Goal: Task Accomplishment & Management: Manage account settings

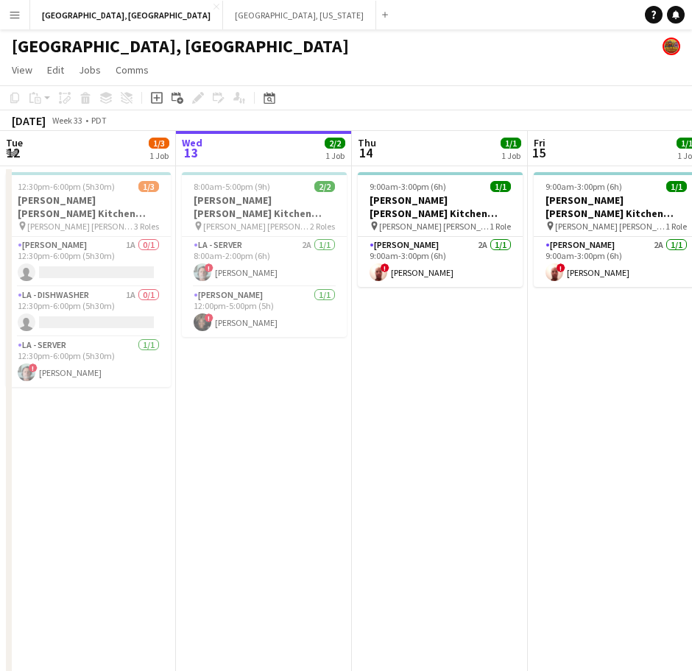
scroll to position [0, 434]
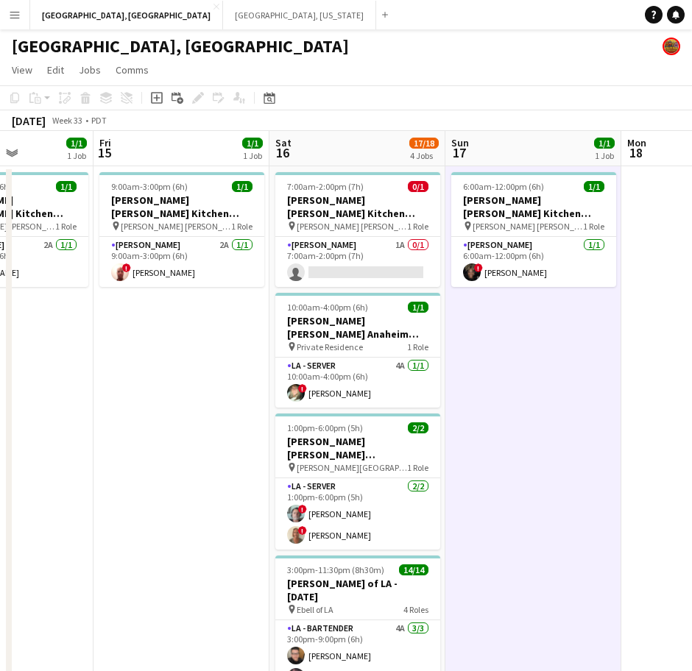
drag, startPoint x: 153, startPoint y: 467, endPoint x: 151, endPoint y: 291, distance: 176.7
click at [156, 454] on app-date-cell "9:00am-3:00pm (6h) 1/1 [PERSON_NAME] [PERSON_NAME] Kitchen [DATE] pin [PERSON_N…" at bounding box center [181, 486] width 176 height 640
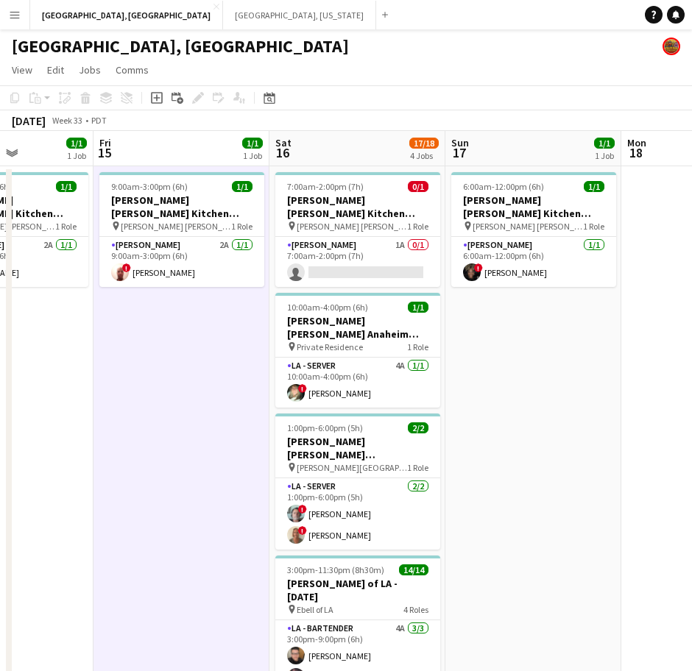
scroll to position [0, 431]
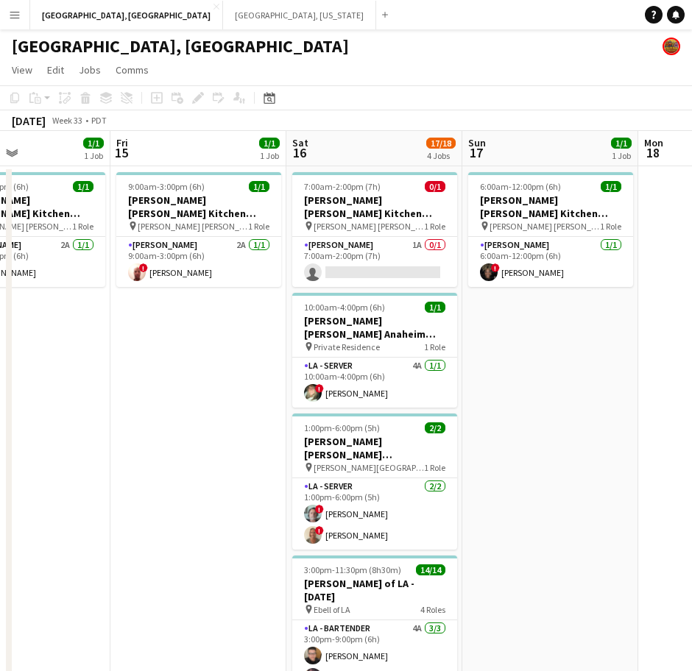
scroll to position [0, 422]
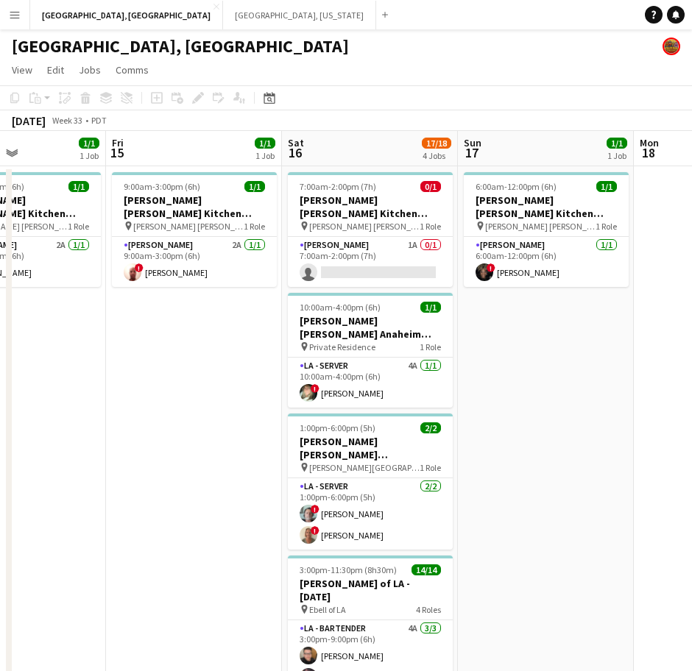
drag, startPoint x: 299, startPoint y: 444, endPoint x: 193, endPoint y: 473, distance: 109.8
click at [193, 473] on app-calendar-viewport "Tue 12 1/3 1 Job Wed 13 2/2 1 Job Thu 14 1/1 1 Job Fri 15 1/1 1 Job Sat 16 17/1…" at bounding box center [346, 469] width 692 height 676
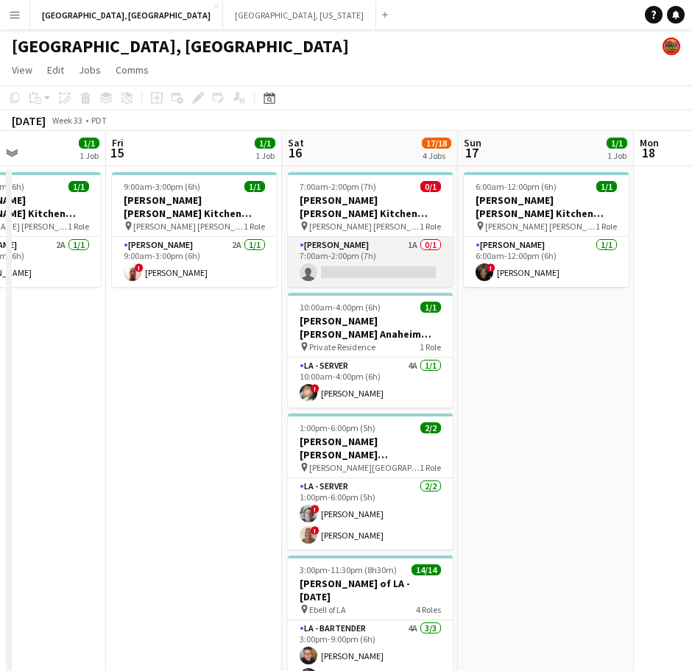
click at [387, 237] on app-card-role "[PERSON_NAME] 1A 0/1 7:00am-2:00pm (7h) single-neutral-actions" at bounding box center [370, 262] width 165 height 50
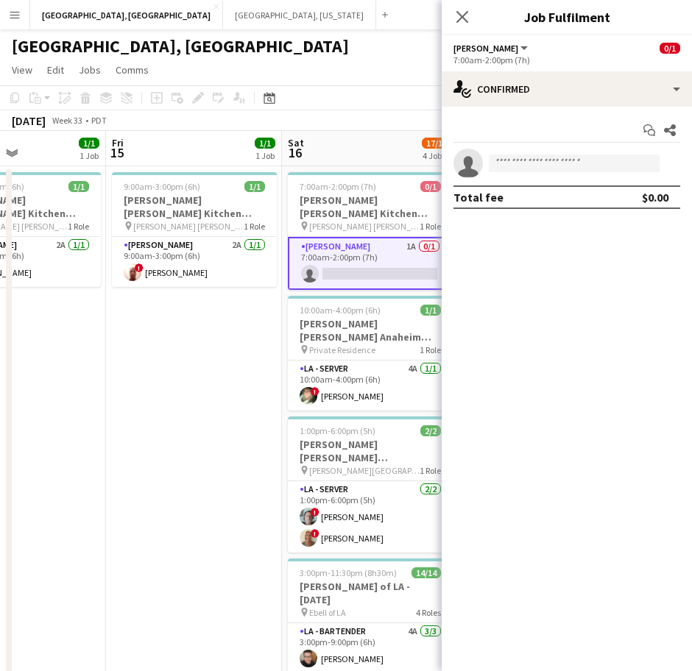
click at [573, 57] on div "7:00am-2:00pm (7h)" at bounding box center [566, 59] width 227 height 11
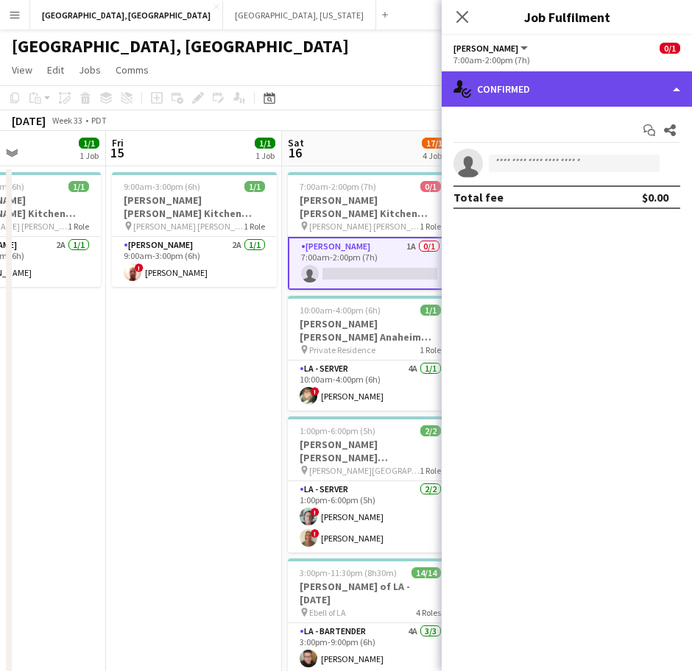
click at [572, 96] on div "single-neutral-actions-check-2 Confirmed" at bounding box center [567, 88] width 250 height 35
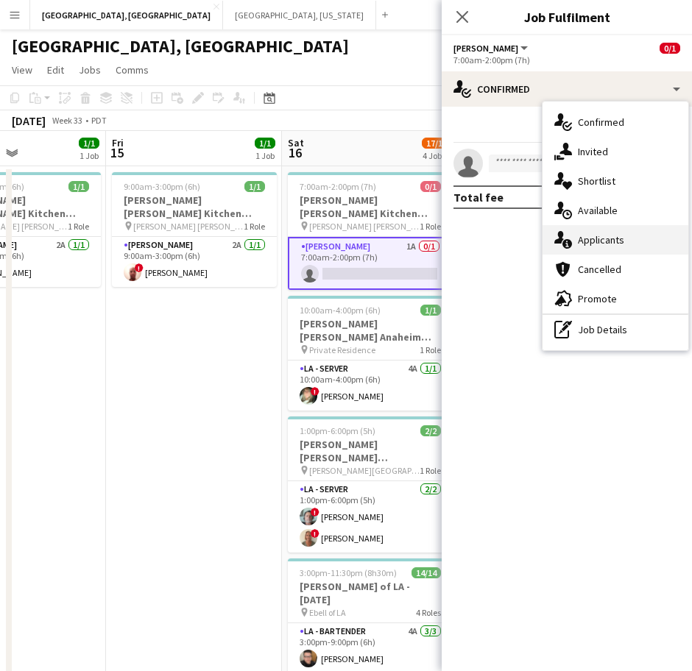
click at [595, 245] on div "single-neutral-actions-information Applicants" at bounding box center [615, 239] width 146 height 29
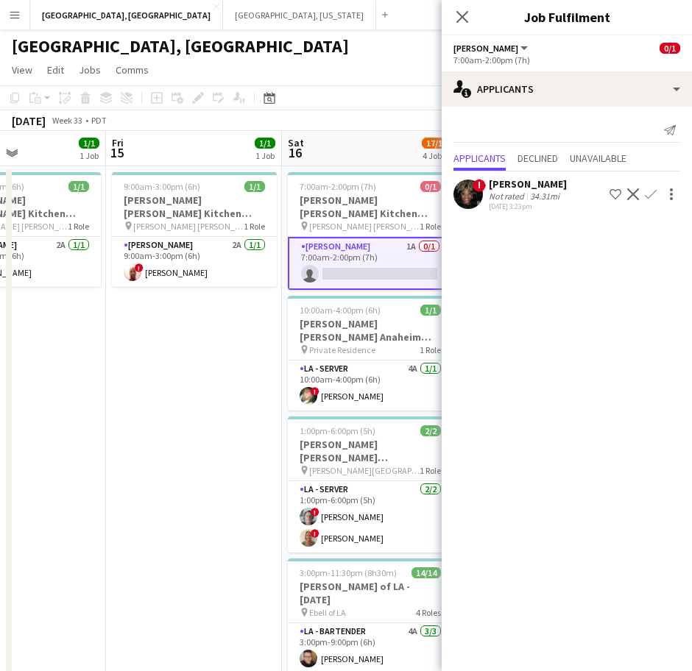
click at [654, 195] on app-icon "Confirm" at bounding box center [651, 194] width 12 height 12
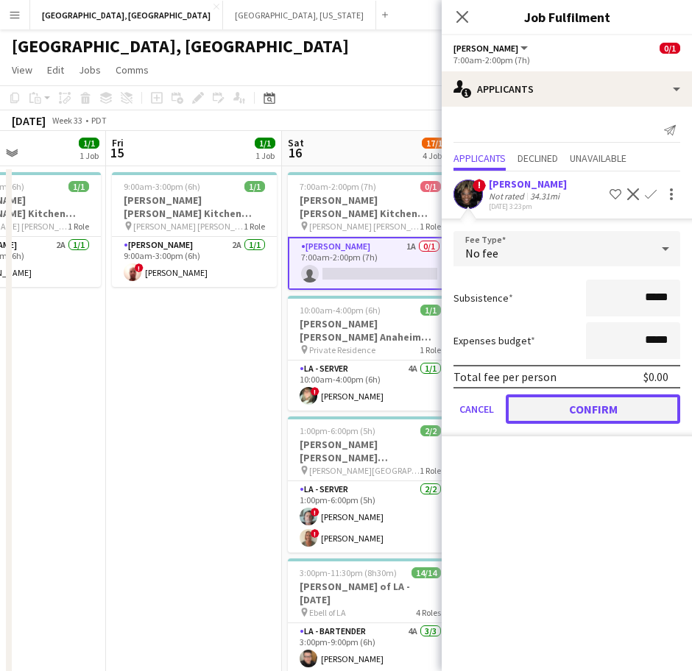
click at [569, 411] on button "Confirm" at bounding box center [593, 409] width 174 height 29
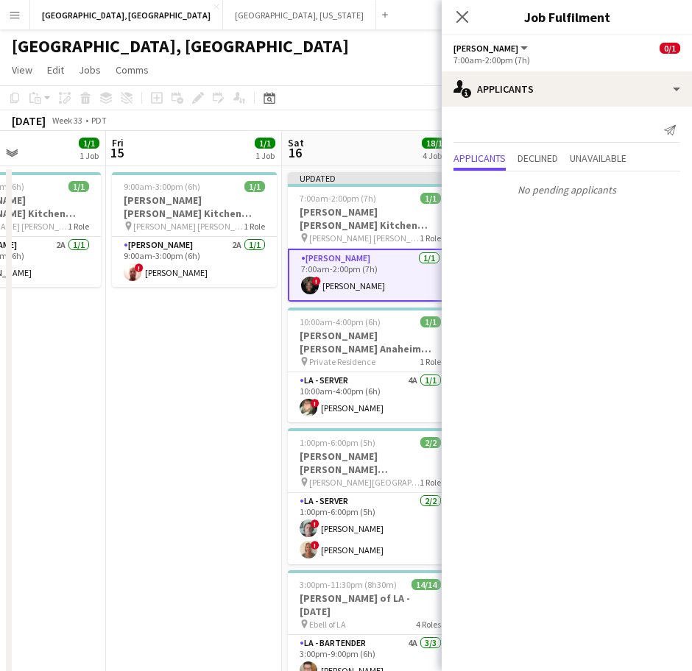
click at [241, 463] on app-date-cell "9:00am-3:00pm (6h) 1/1 [PERSON_NAME] [PERSON_NAME] Kitchen [DATE] pin [PERSON_N…" at bounding box center [194, 486] width 176 height 640
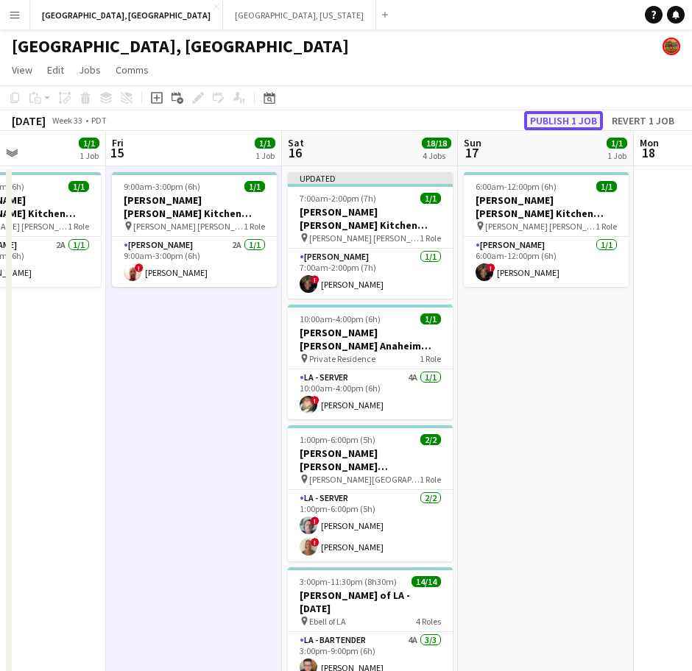
click at [548, 121] on button "Publish 1 job" at bounding box center [563, 120] width 79 height 19
